Goal: Task Accomplishment & Management: Manage account settings

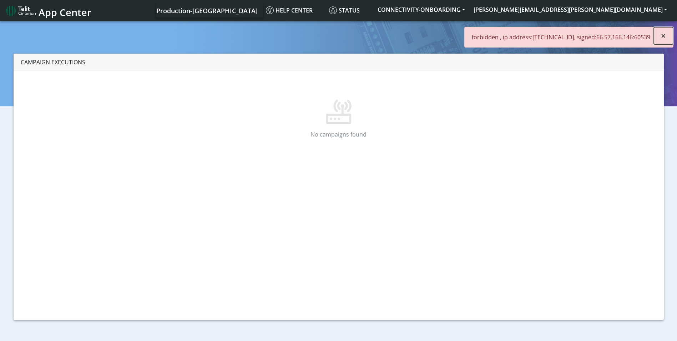
click at [667, 35] on button "×" at bounding box center [663, 35] width 19 height 17
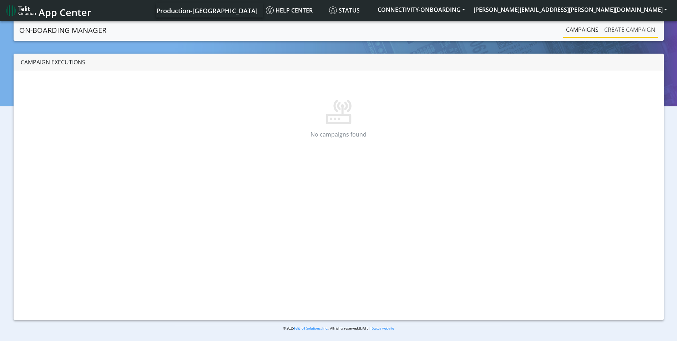
drag, startPoint x: 638, startPoint y: 32, endPoint x: 629, endPoint y: 32, distance: 8.6
click at [638, 32] on link "Create campaign" at bounding box center [630, 29] width 57 height 14
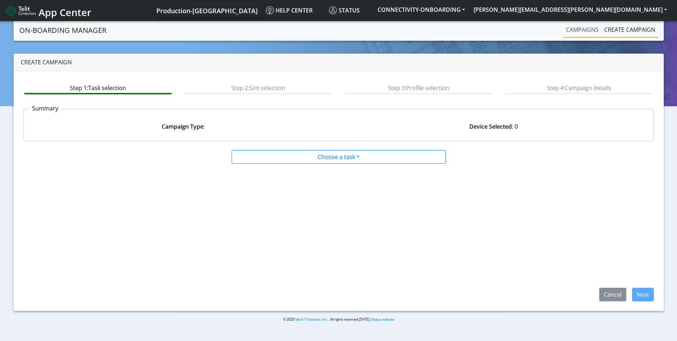
click at [582, 30] on link "Campaigns" at bounding box center [582, 29] width 38 height 14
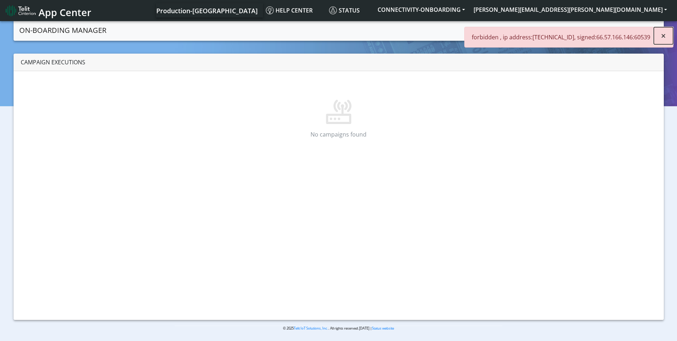
drag, startPoint x: 667, startPoint y: 36, endPoint x: 648, endPoint y: 31, distance: 19.2
click at [666, 36] on button "×" at bounding box center [663, 35] width 19 height 17
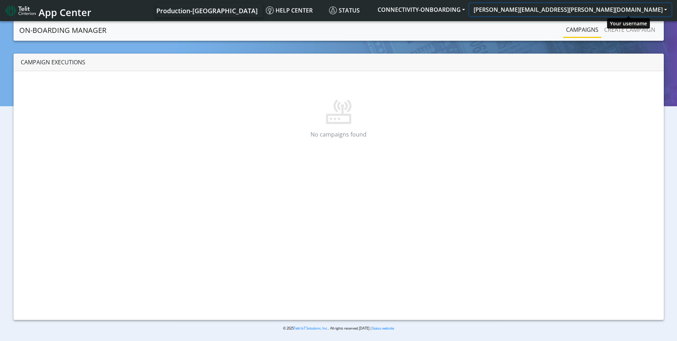
click at [623, 11] on button "[PERSON_NAME][EMAIL_ADDRESS][PERSON_NAME][DOMAIN_NAME]" at bounding box center [571, 9] width 202 height 13
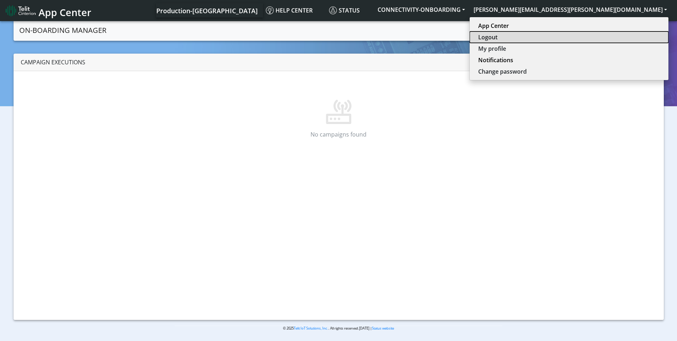
click at [621, 34] on button "Logout" at bounding box center [569, 36] width 199 height 11
